Goal: Task Accomplishment & Management: Use online tool/utility

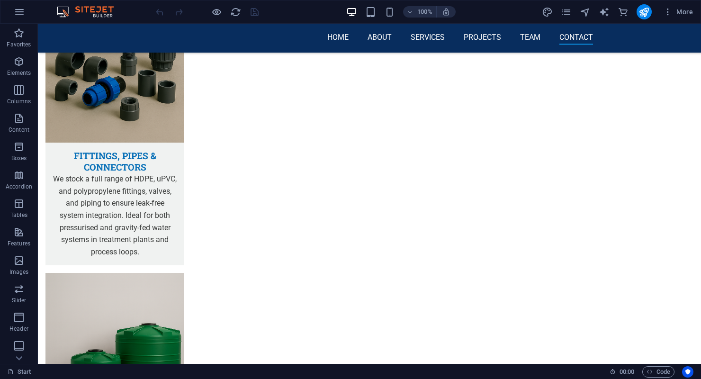
scroll to position [6083, 0]
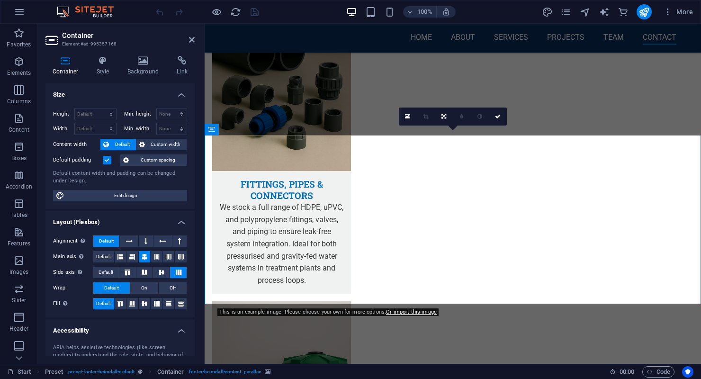
scroll to position [6363, 0]
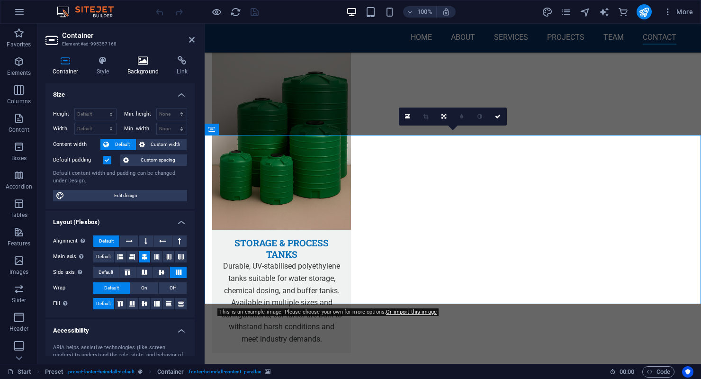
click at [146, 71] on h4 "Background" at bounding box center [145, 66] width 50 height 20
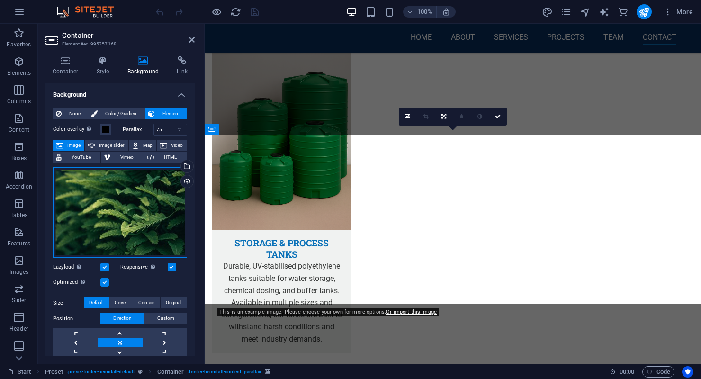
click at [128, 188] on div "Drag files here, click to choose files or select files from Files or our free s…" at bounding box center [120, 212] width 134 height 91
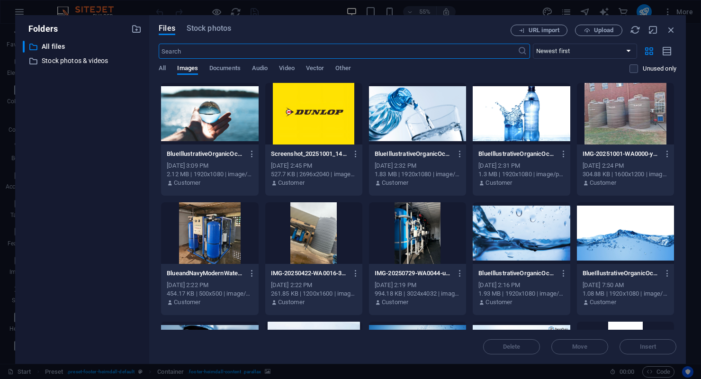
scroll to position [6482, 0]
click at [208, 30] on span "Stock photos" at bounding box center [209, 28] width 45 height 11
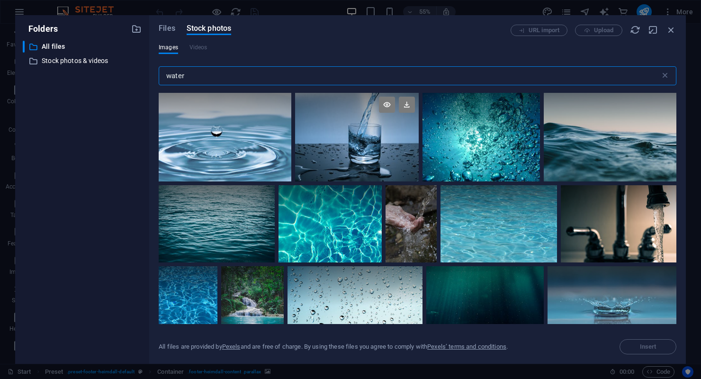
type input "water"
click at [379, 128] on div at bounding box center [357, 115] width 124 height 44
click at [376, 127] on div at bounding box center [357, 115] width 124 height 44
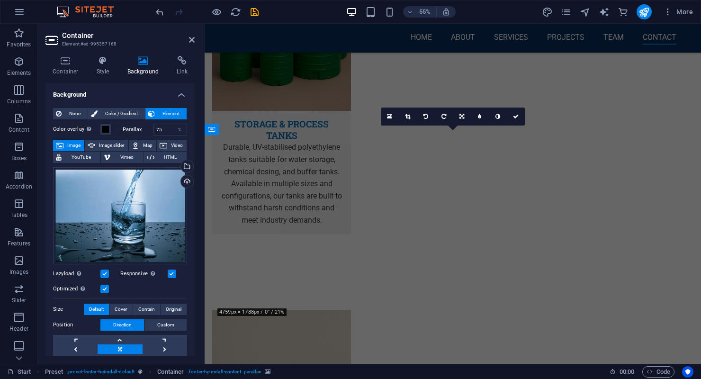
scroll to position [6363, 0]
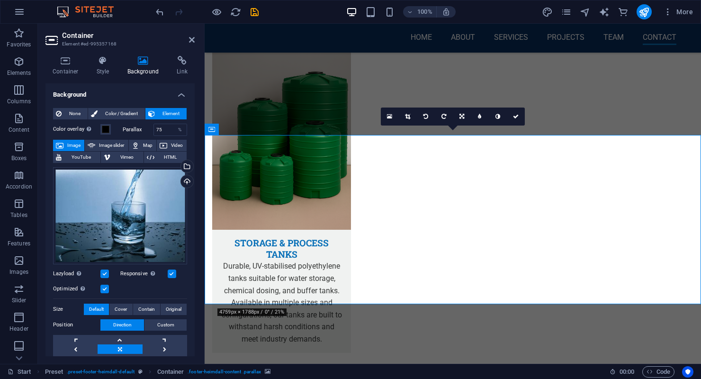
click at [182, 34] on h2 "Container" at bounding box center [128, 35] width 133 height 9
click at [192, 38] on icon at bounding box center [192, 40] width 6 height 8
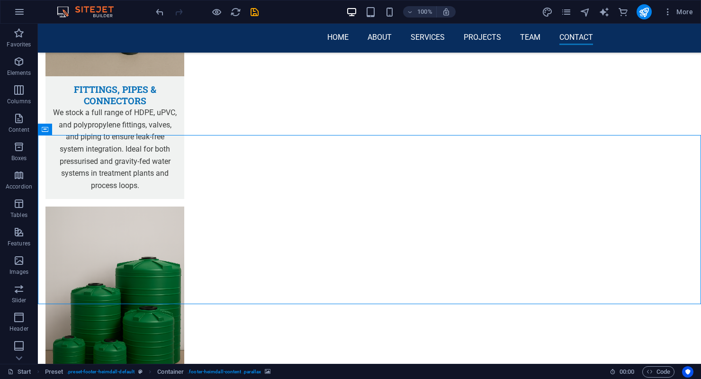
scroll to position [6166, 0]
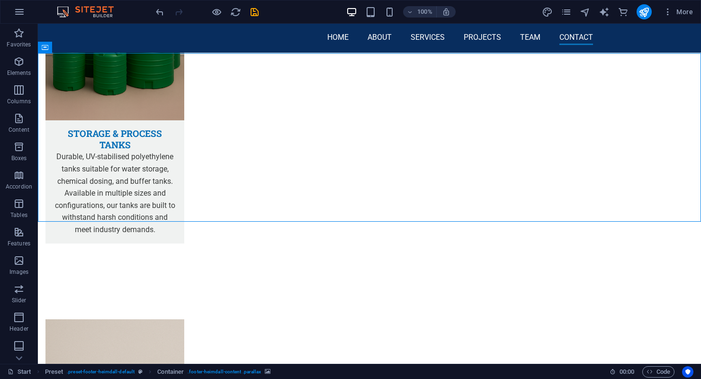
select select "1"
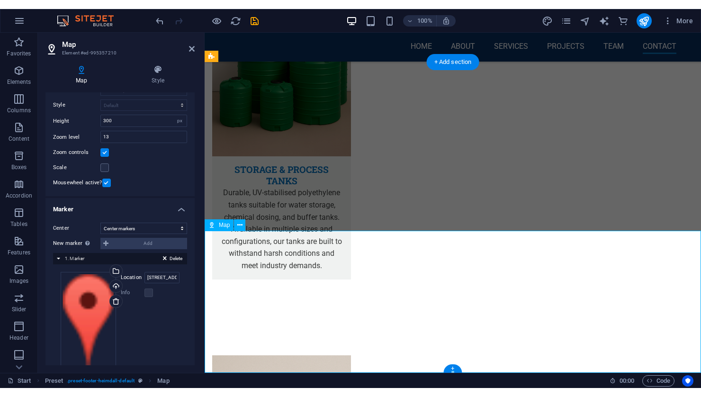
scroll to position [64, 0]
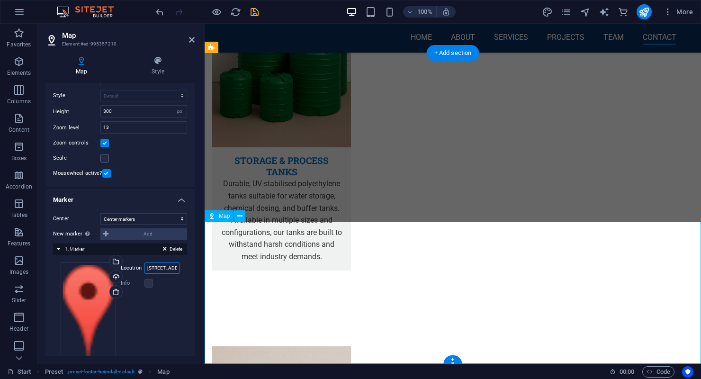
click at [161, 269] on input "[STREET_ADDRESS]" at bounding box center [162, 268] width 35 height 11
click at [162, 268] on input "[GEOGRAPHIC_DATA], [GEOGRAPHIC_DATA]" at bounding box center [162, 268] width 35 height 11
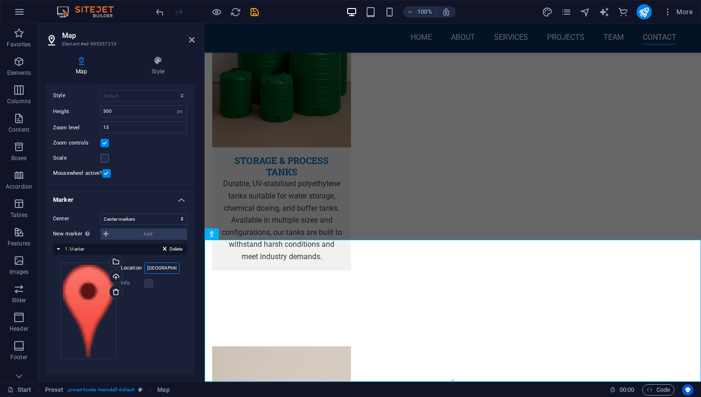
scroll to position [61, 0]
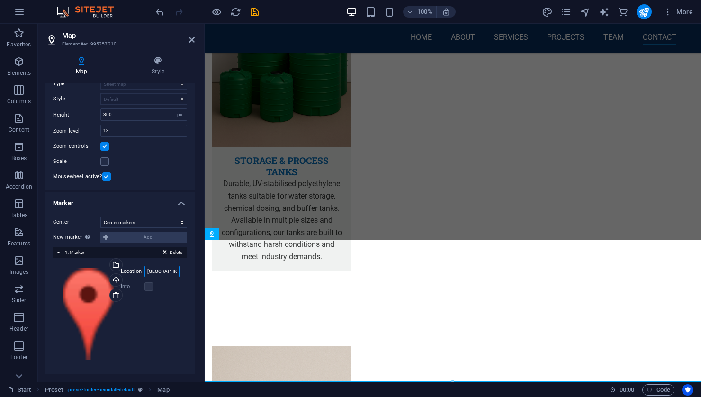
click at [162, 267] on input "[GEOGRAPHIC_DATA], [GEOGRAPHIC_DATA]" at bounding box center [162, 271] width 35 height 11
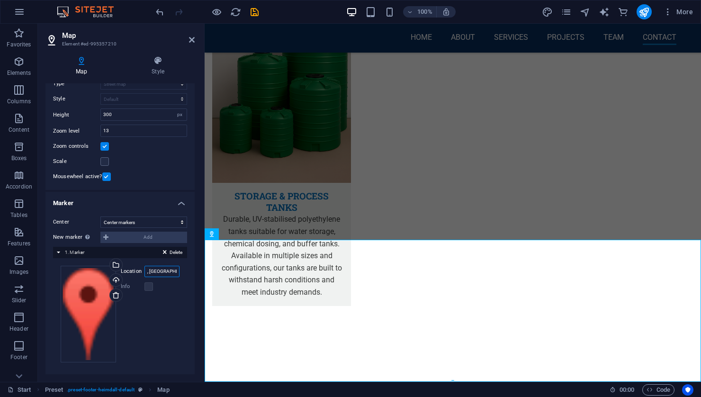
click at [164, 275] on input ", [GEOGRAPHIC_DATA], [GEOGRAPHIC_DATA]" at bounding box center [162, 271] width 35 height 11
type input ","
type input "14 [PERSON_NAME]"
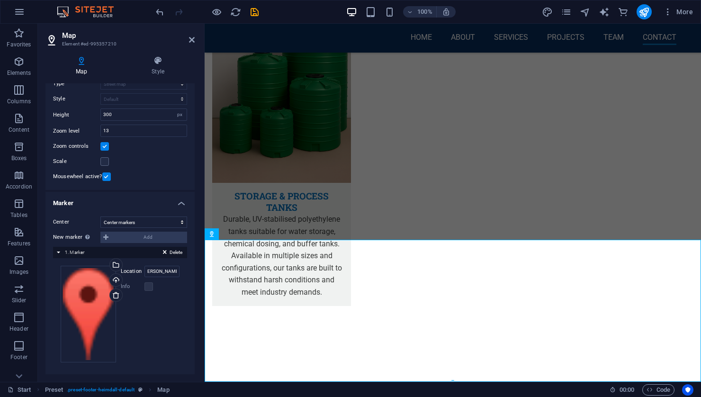
click at [160, 316] on div "Drag files here, click to choose files or select files from Files or our free s…" at bounding box center [120, 314] width 119 height 97
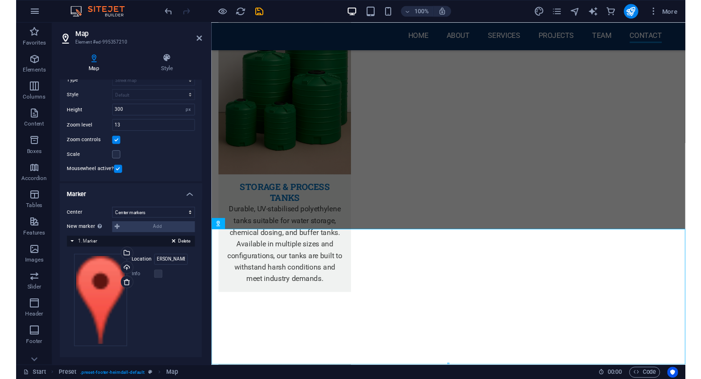
scroll to position [0, 0]
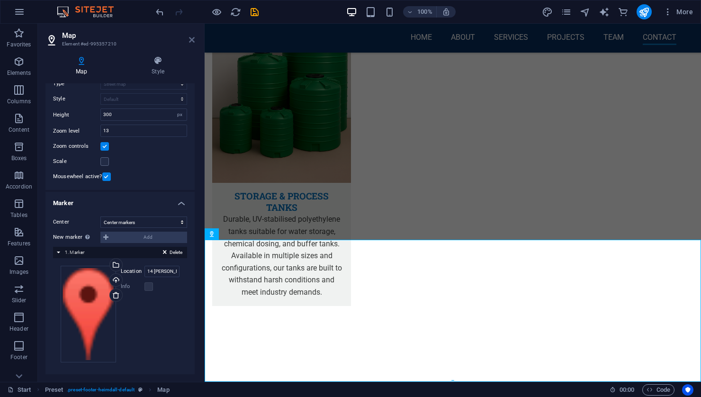
click at [191, 40] on icon at bounding box center [192, 40] width 6 height 8
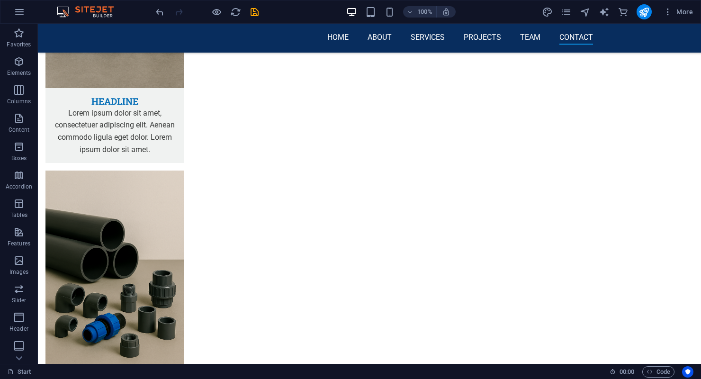
scroll to position [5845, 0]
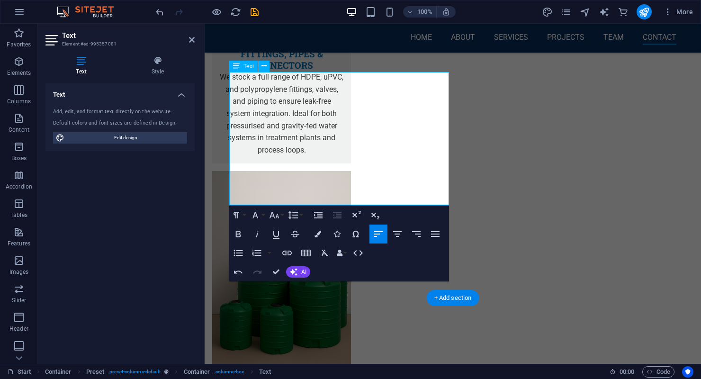
scroll to position [6214, 0]
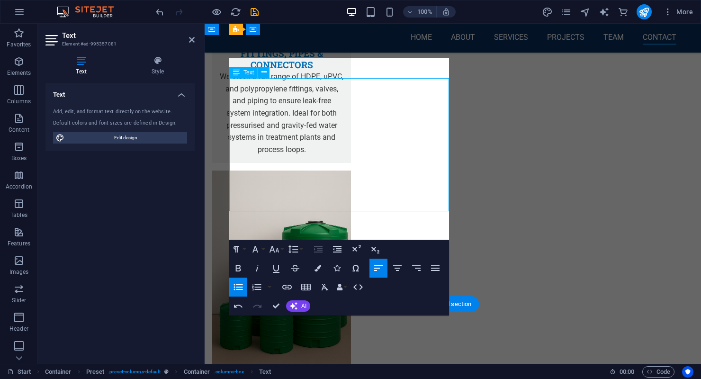
scroll to position [6194, 0]
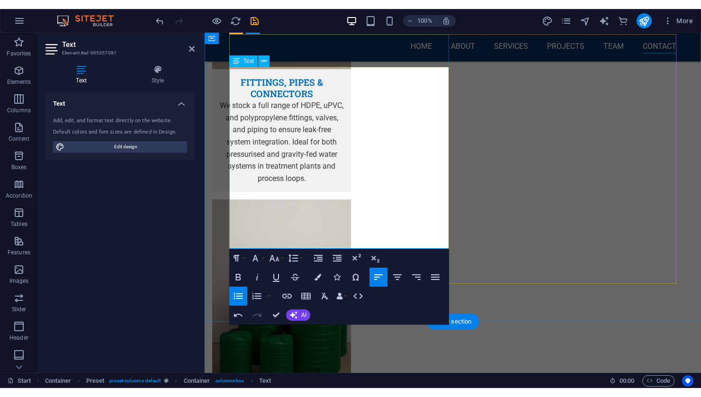
scroll to position [6196, 0]
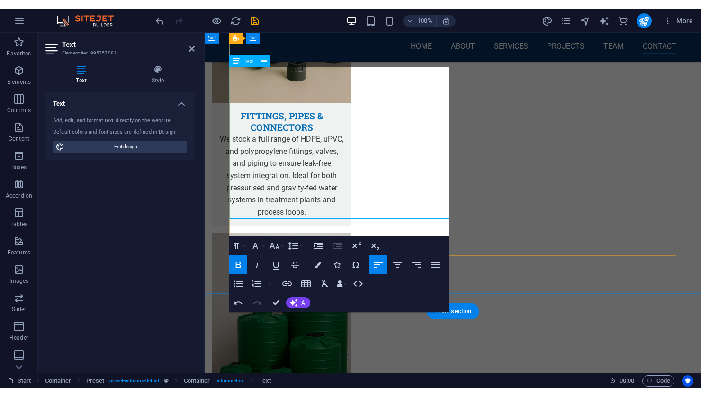
scroll to position [6214, 0]
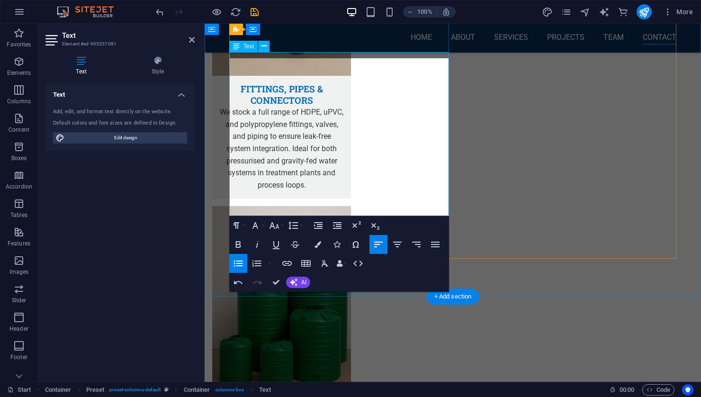
scroll to position [6220, 0]
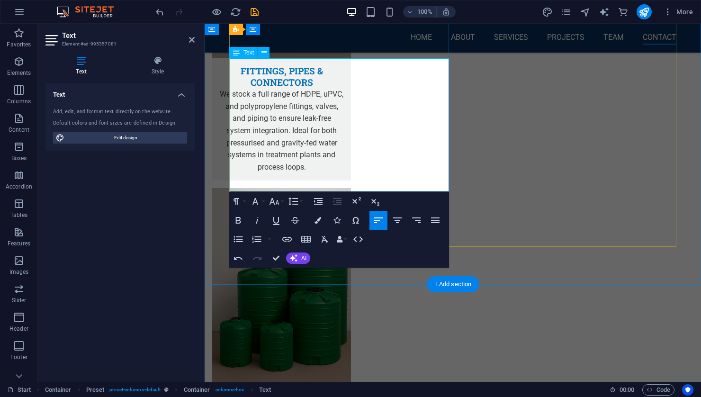
click at [238, 238] on icon "button" at bounding box center [238, 239] width 11 height 11
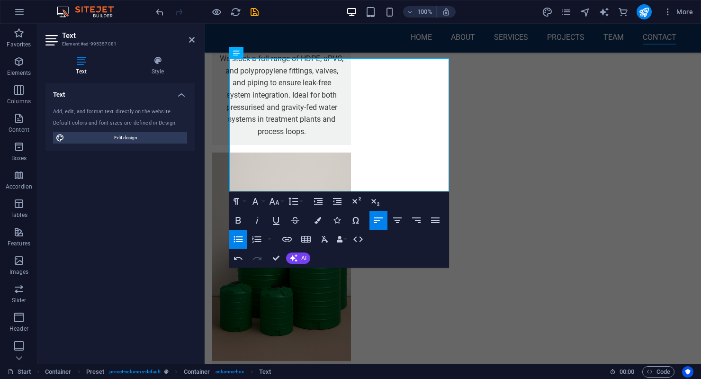
scroll to position [6214, 0]
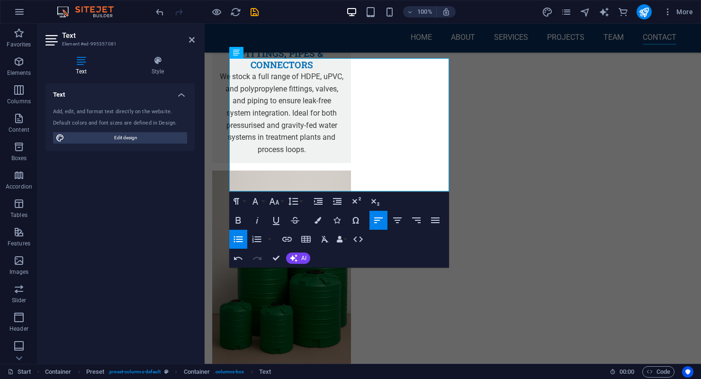
click at [256, 16] on icon "save" at bounding box center [254, 12] width 11 height 11
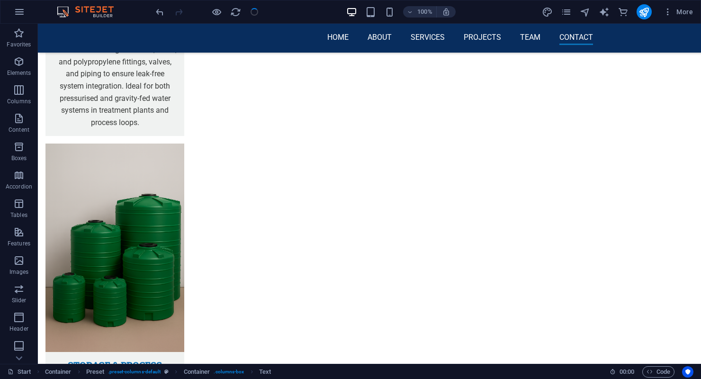
checkbox input "false"
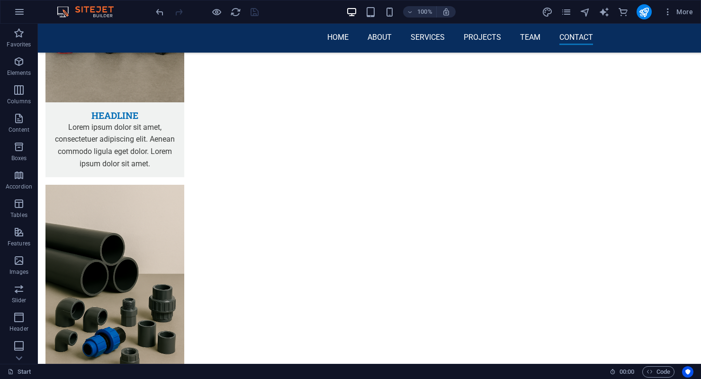
scroll to position [5832, 0]
